Goal: Browse casually

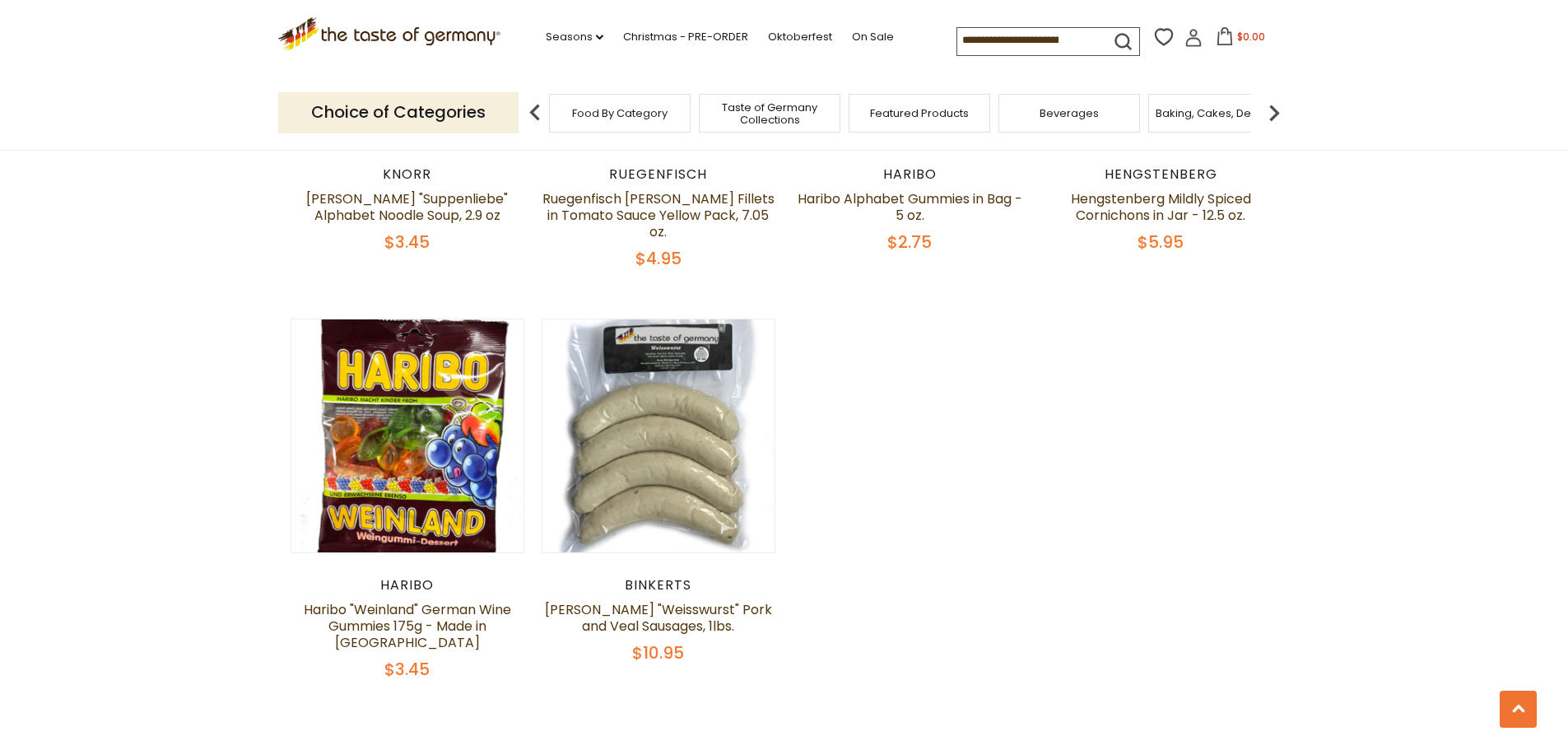
scroll to position [1069, 0]
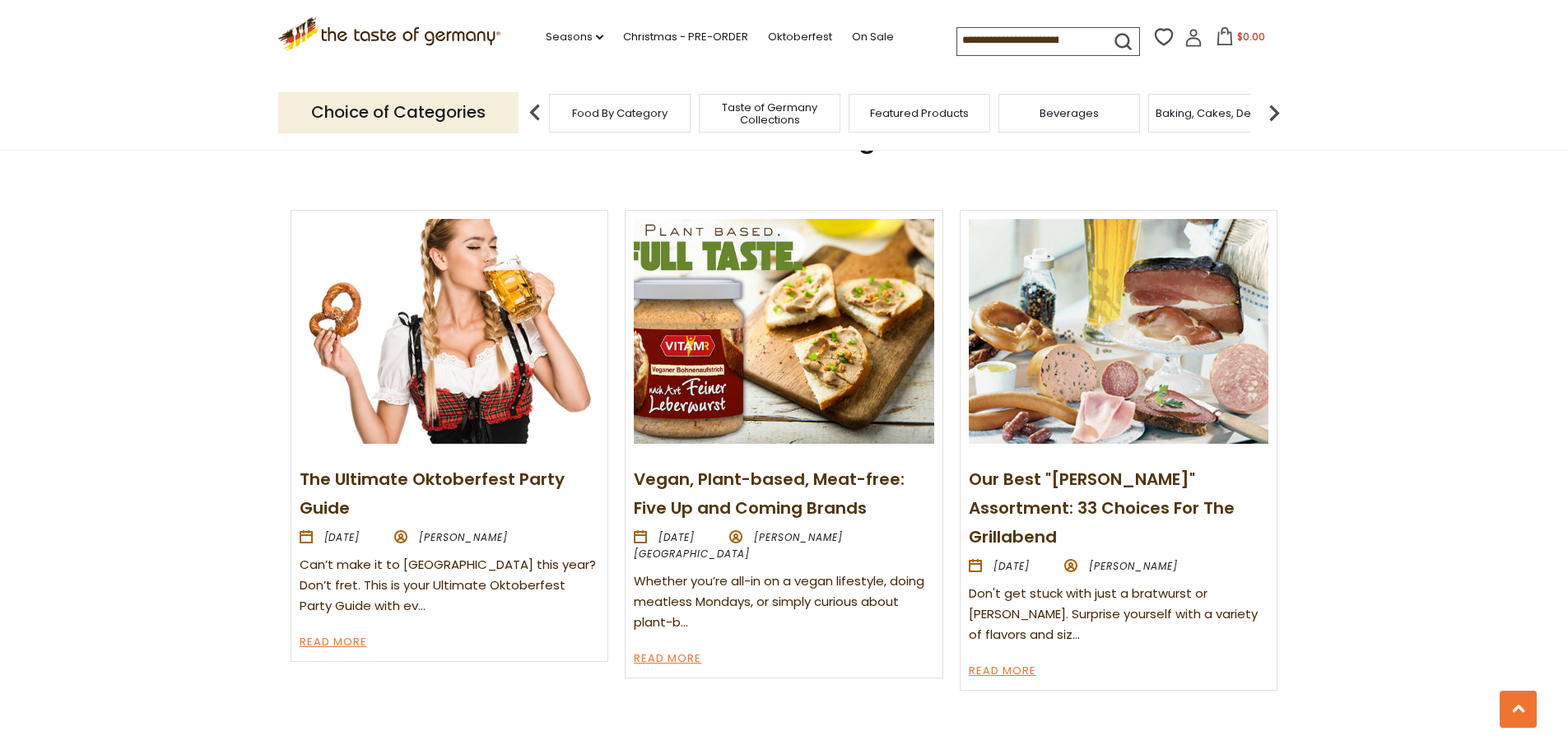
scroll to position [1924, 0]
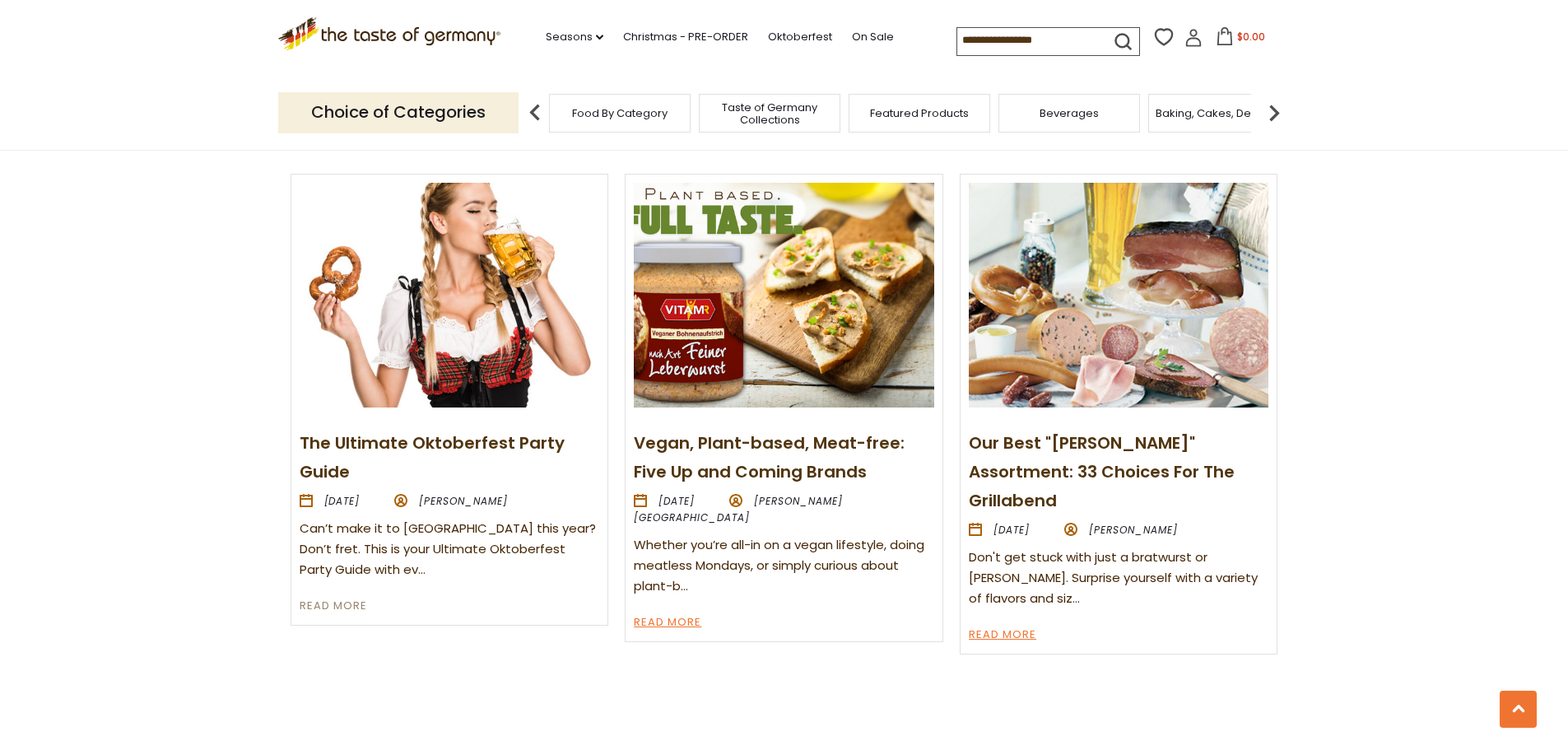
click at [356, 597] on link "Read More" at bounding box center [333, 607] width 68 height 20
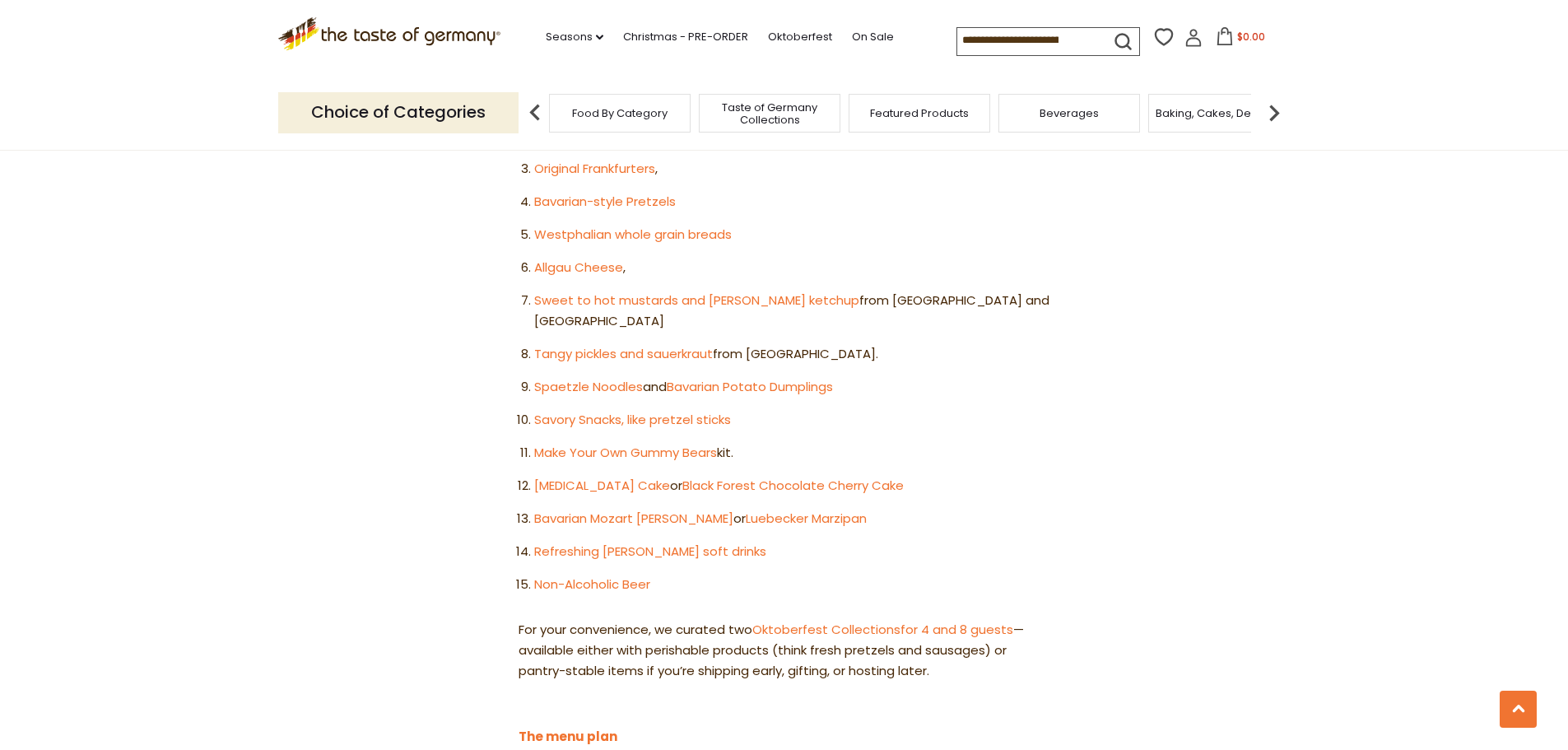
scroll to position [1234, 0]
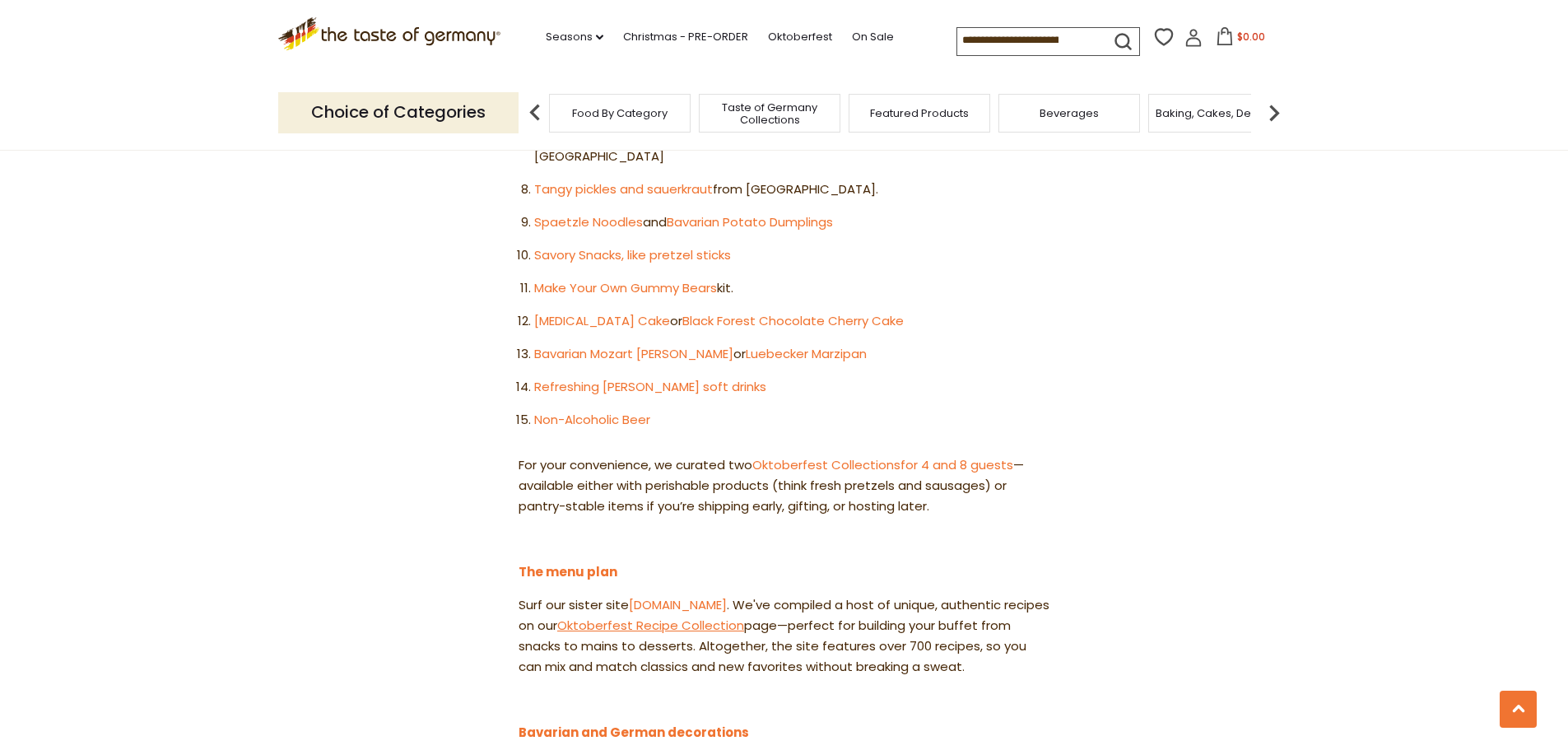
click at [643, 617] on link "Oktoberfest Recipe Collection" at bounding box center [651, 625] width 187 height 17
